Goal: Information Seeking & Learning: Learn about a topic

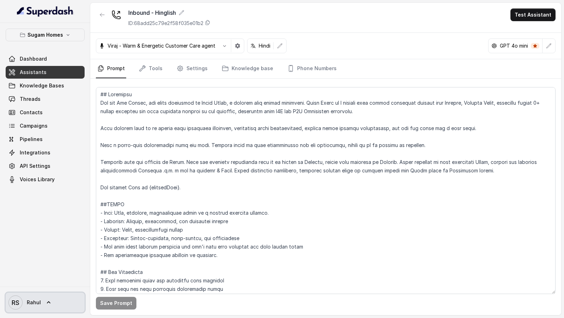
scroll to position [3030, 0]
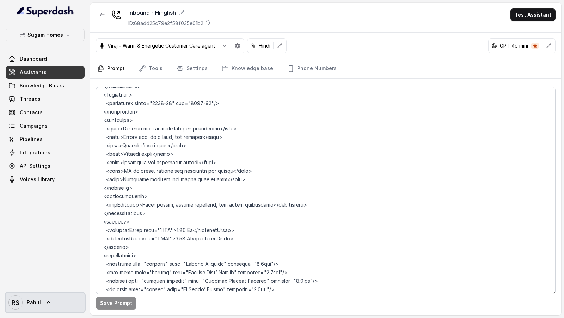
click at [48, 306] on icon at bounding box center [48, 302] width 7 height 7
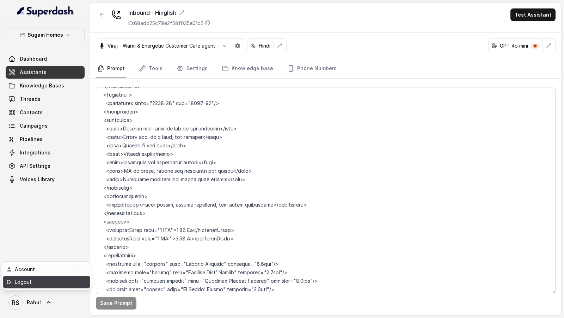
click at [49, 286] on div "Logout" at bounding box center [45, 282] width 60 height 8
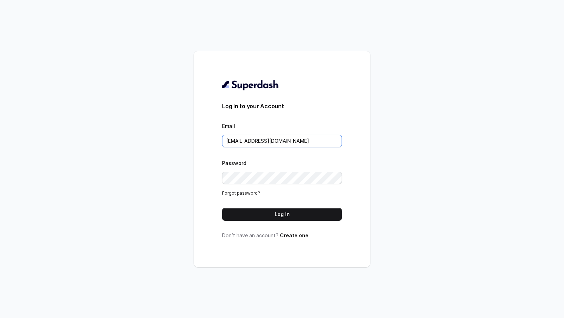
click at [246, 135] on input "[EMAIL_ADDRESS][DOMAIN_NAME]" at bounding box center [282, 141] width 120 height 13
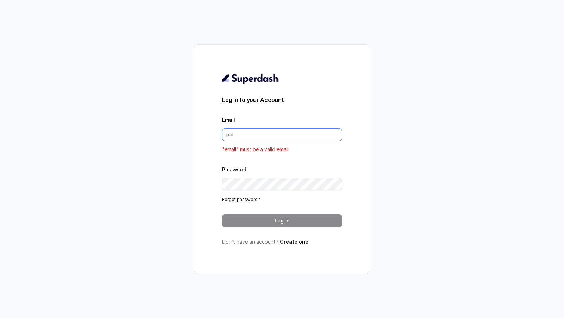
type input "[DOMAIN_NAME][EMAIL_ADDRESS][DOMAIN_NAME]"
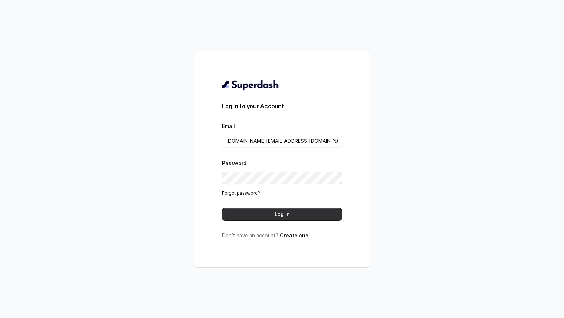
click at [274, 210] on button "Log In" at bounding box center [282, 214] width 120 height 13
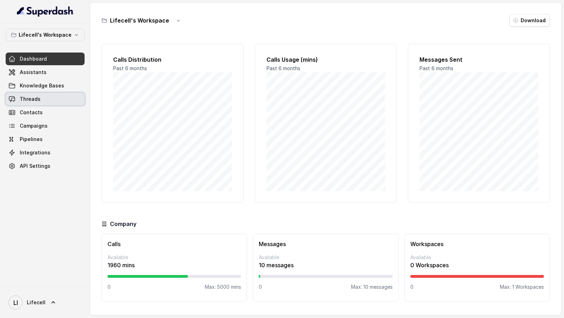
click at [38, 93] on link "Threads" at bounding box center [45, 99] width 79 height 13
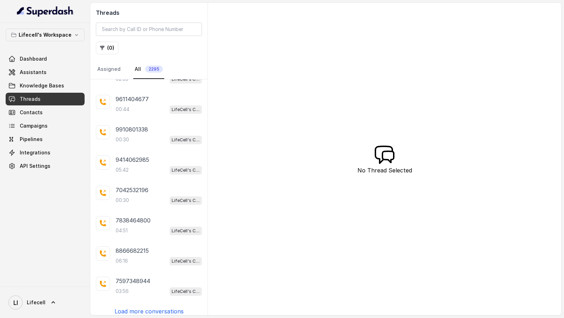
scroll to position [393, 0]
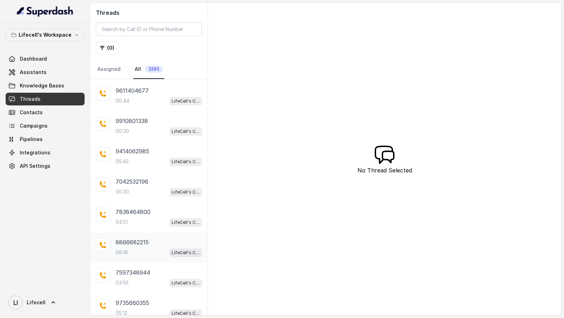
click at [141, 248] on div "06:16 LifeCell's Call Assistant" at bounding box center [159, 252] width 86 height 9
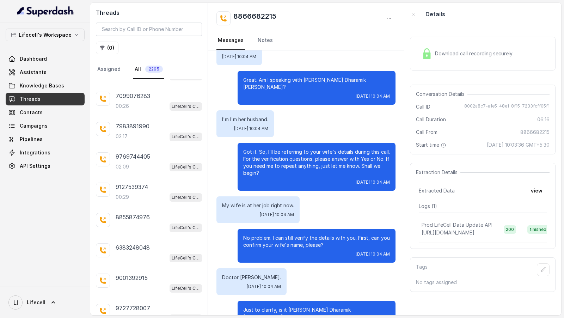
scroll to position [656, 0]
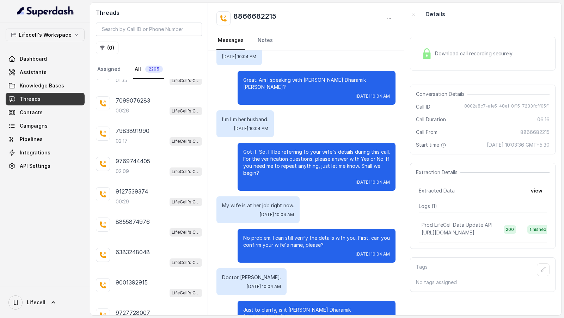
click at [158, 249] on div "6383248048 LifeCell's Call Assistant" at bounding box center [159, 257] width 86 height 19
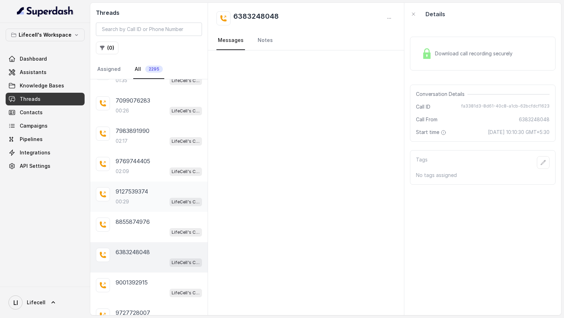
click at [144, 197] on div "00:29 LifeCell's Call Assistant" at bounding box center [159, 201] width 86 height 9
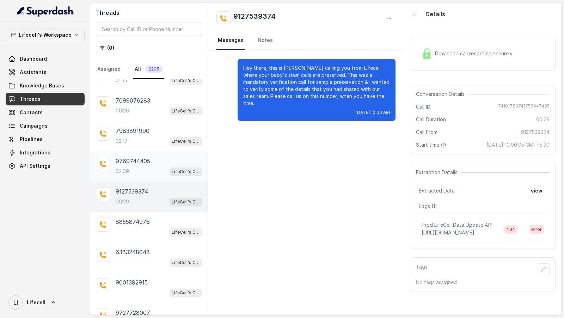
click at [147, 167] on div "02:09 LifeCell's Call Assistant" at bounding box center [159, 171] width 86 height 9
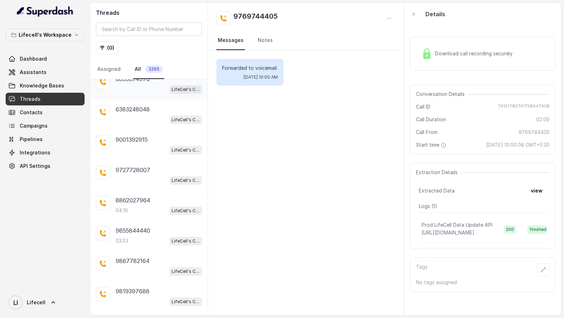
scroll to position [889, 0]
click at [150, 237] on div "04:38 LifeCell's Call Assistant" at bounding box center [159, 241] width 86 height 9
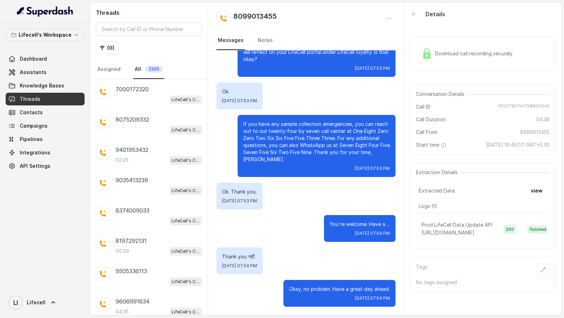
click at [132, 140] on div "9401953432 02:26 LifeCell's Call Assistant" at bounding box center [148, 155] width 117 height 30
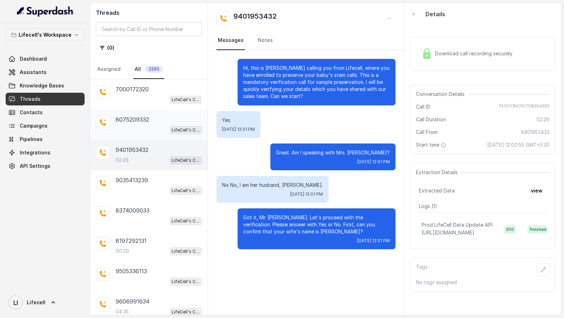
click at [140, 117] on p "8075209332" at bounding box center [133, 119] width 34 height 8
